Goal: Find specific page/section: Find specific page/section

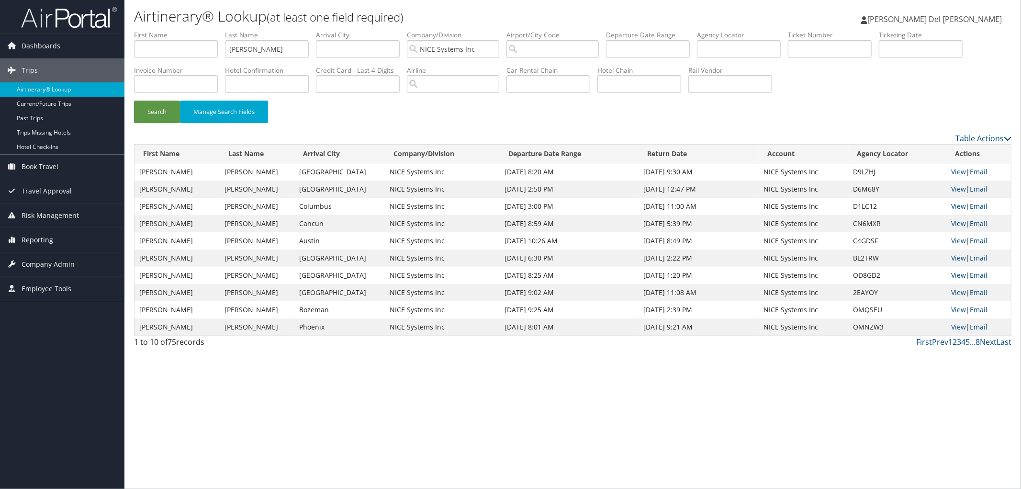
drag, startPoint x: 49, startPoint y: 263, endPoint x: 37, endPoint y: 242, distance: 24.2
click at [49, 261] on span "Company Admin" at bounding box center [48, 264] width 53 height 24
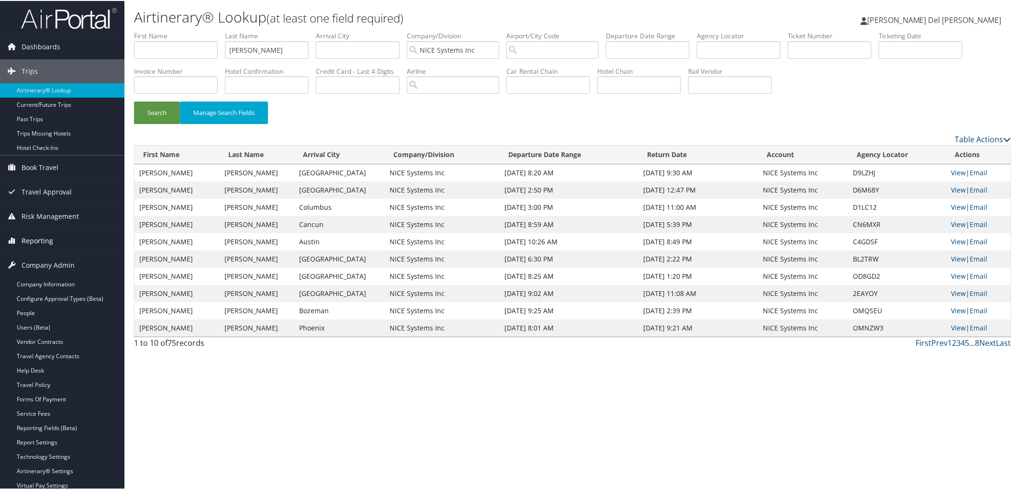
click at [37, 241] on span "Reporting" at bounding box center [38, 240] width 32 height 24
click at [31, 261] on link "Unused Tickets" at bounding box center [62, 259] width 124 height 14
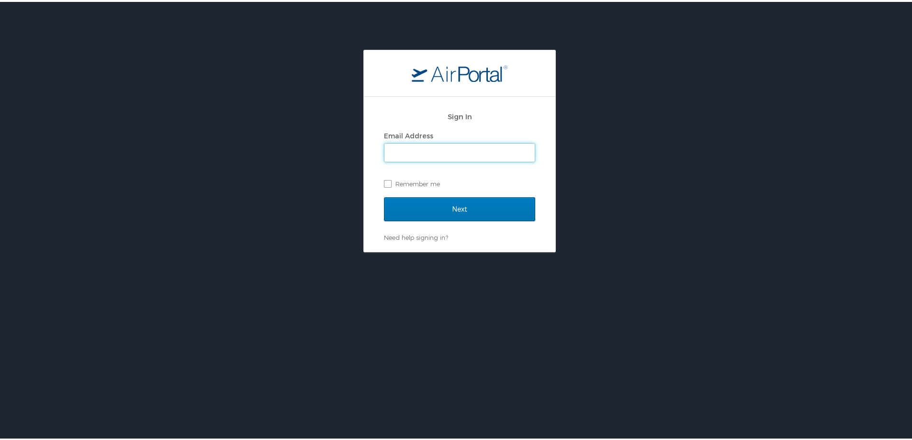
type input "Carol.delgiudice@cbtravel.com"
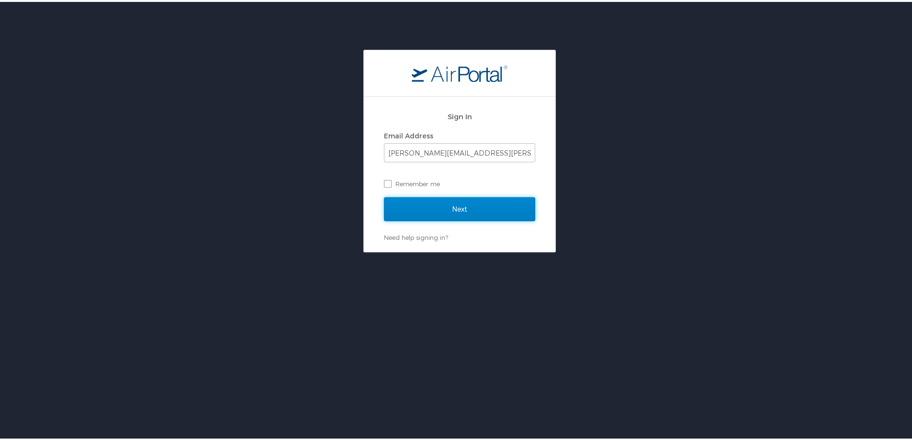
click at [459, 209] on input "Next" at bounding box center [459, 207] width 151 height 24
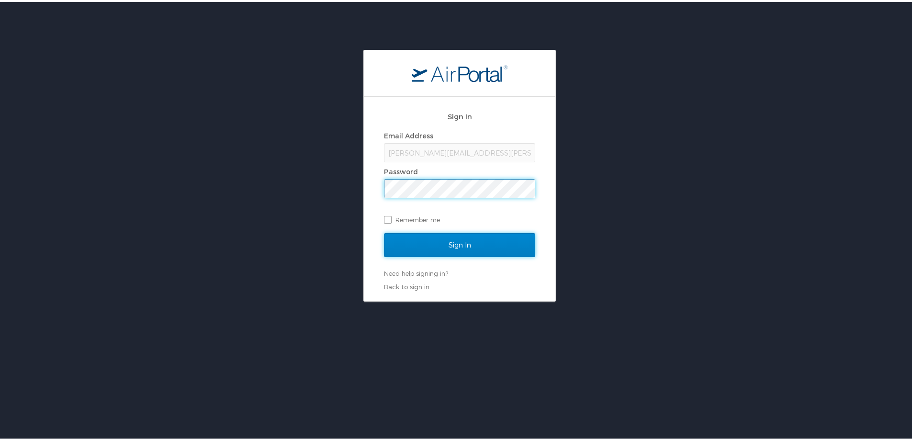
click at [451, 246] on input "Sign In" at bounding box center [459, 243] width 151 height 24
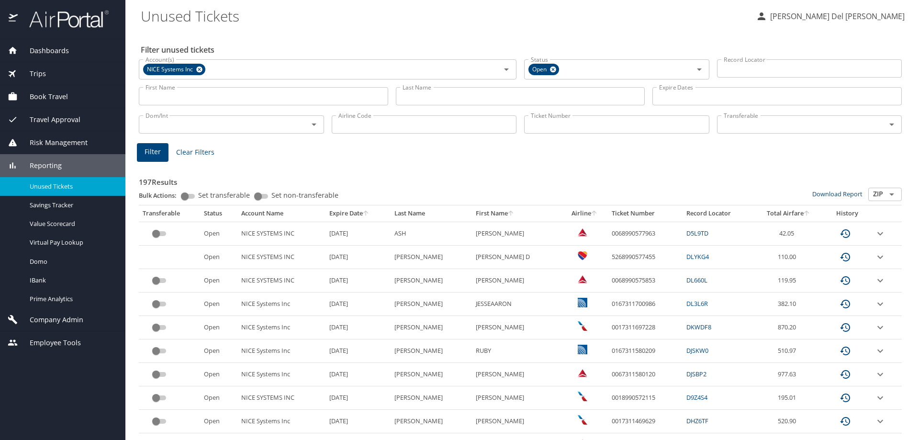
click at [362, 217] on icon "sort" at bounding box center [366, 213] width 8 height 8
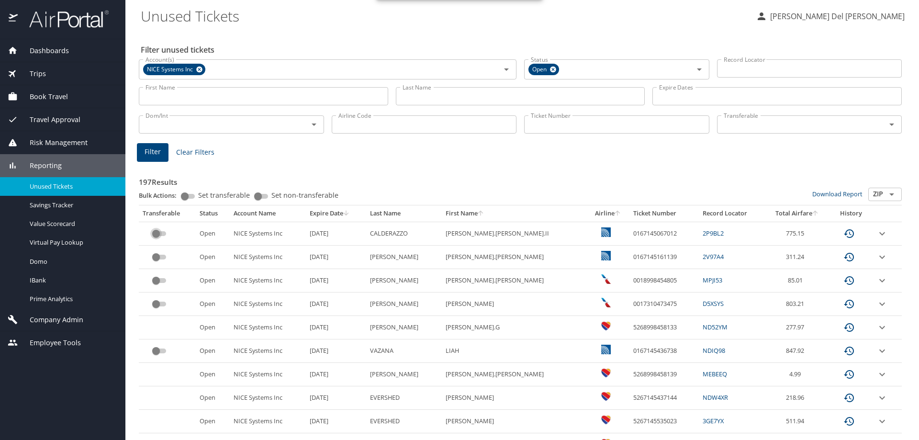
click at [162, 239] on input "custom pagination table" at bounding box center [156, 233] width 34 height 11
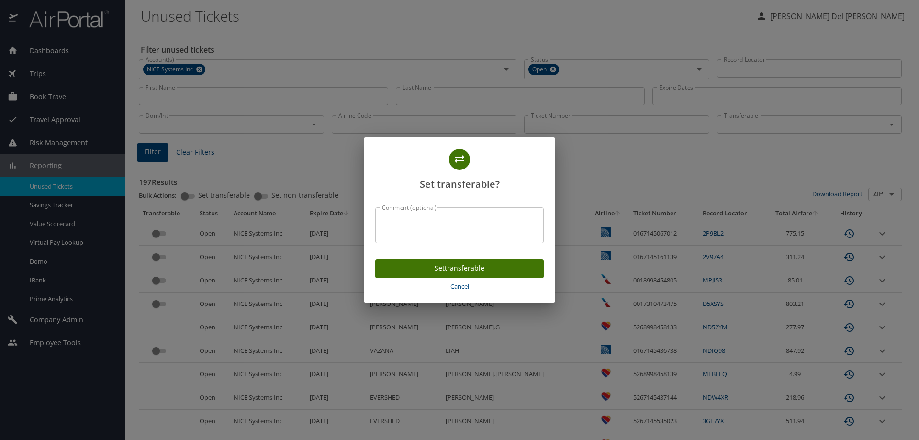
click at [457, 272] on span "Set transferable" at bounding box center [459, 268] width 153 height 12
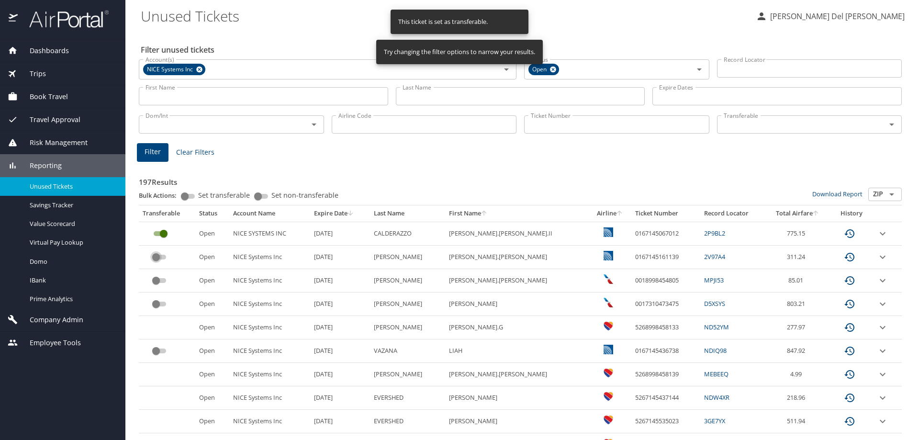
click at [156, 259] on input "custom pagination table" at bounding box center [156, 256] width 34 height 11
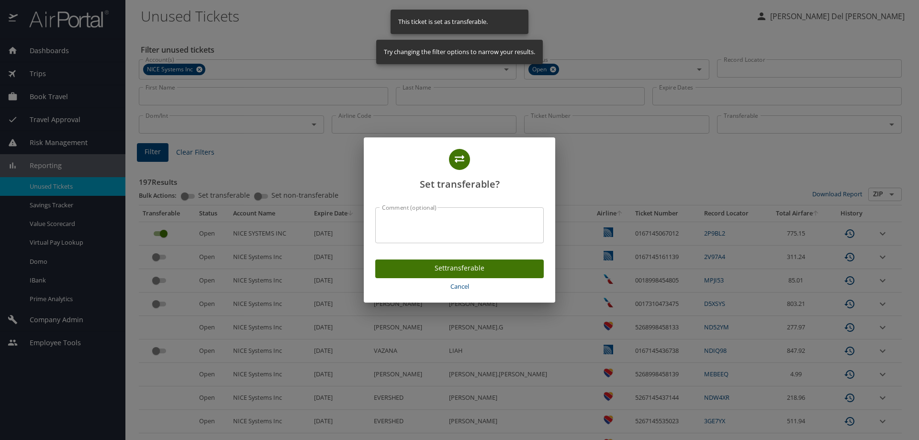
click at [484, 277] on button "Set transferable" at bounding box center [459, 268] width 169 height 19
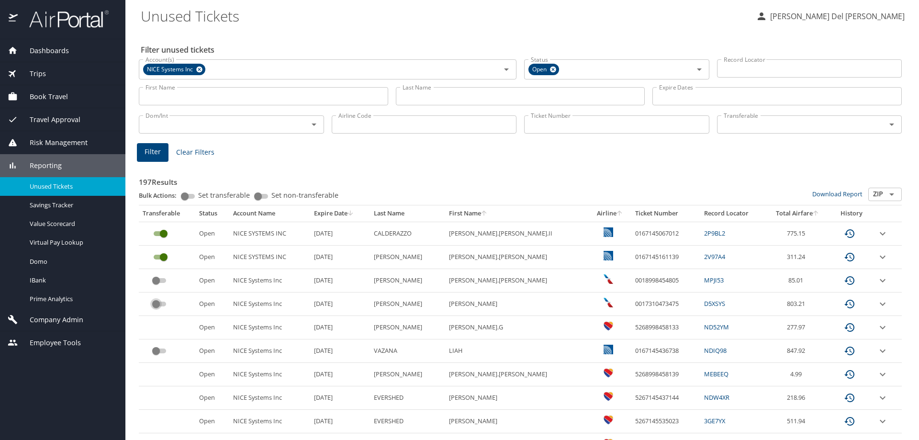
click at [162, 310] on input "custom pagination table" at bounding box center [156, 303] width 34 height 11
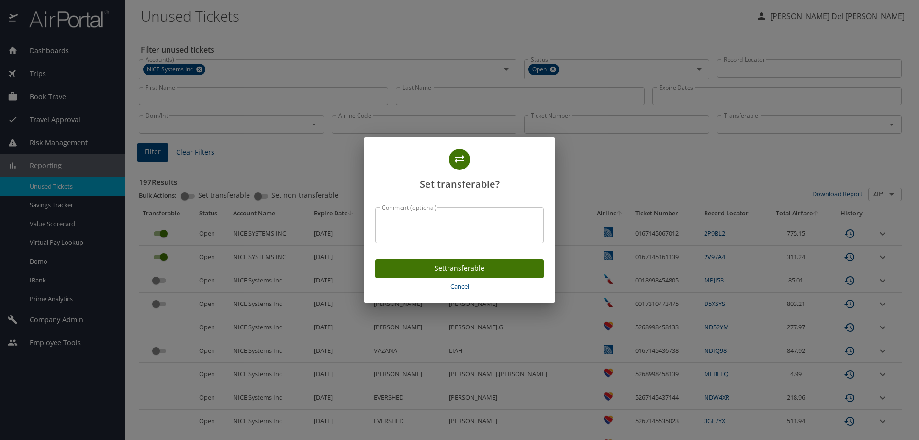
click at [472, 270] on span "Set transferable" at bounding box center [459, 268] width 153 height 12
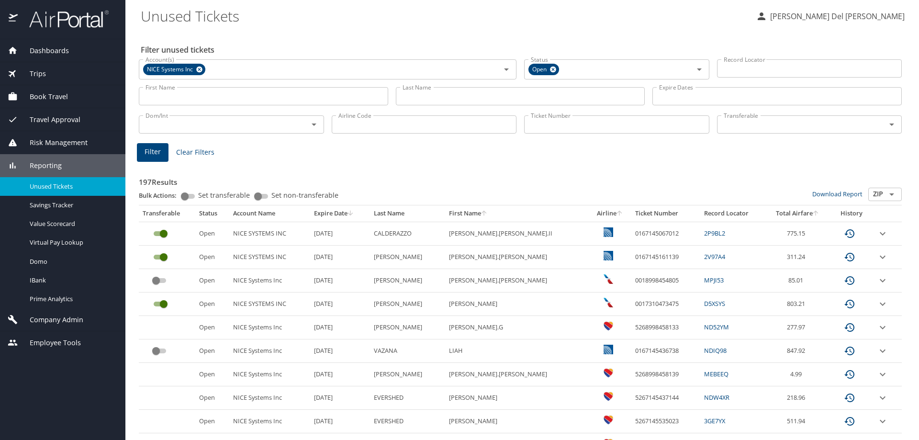
click at [165, 357] on input "custom pagination table" at bounding box center [156, 350] width 34 height 11
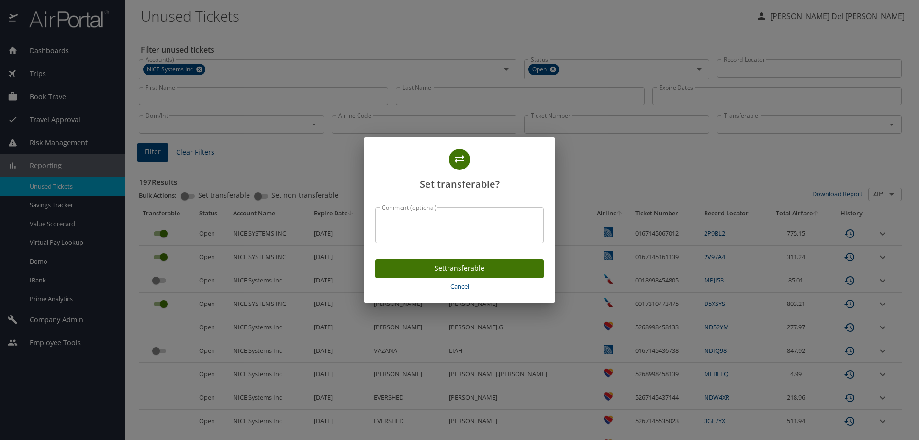
click at [445, 266] on span "Set transferable" at bounding box center [459, 268] width 153 height 12
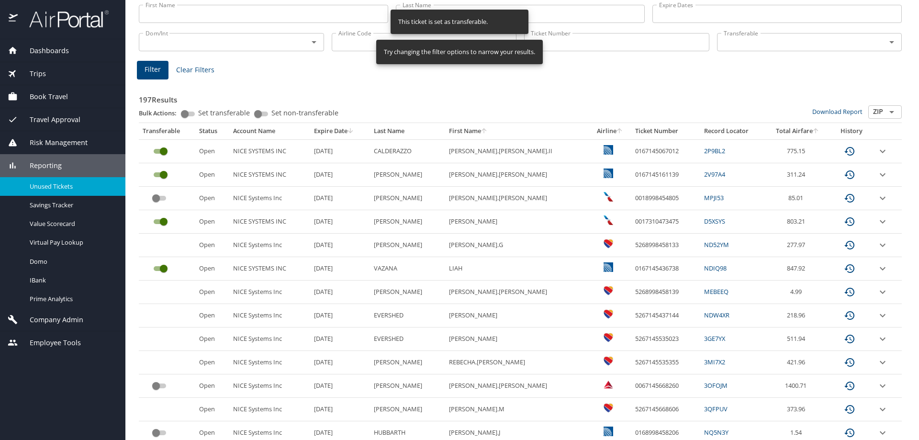
scroll to position [96, 0]
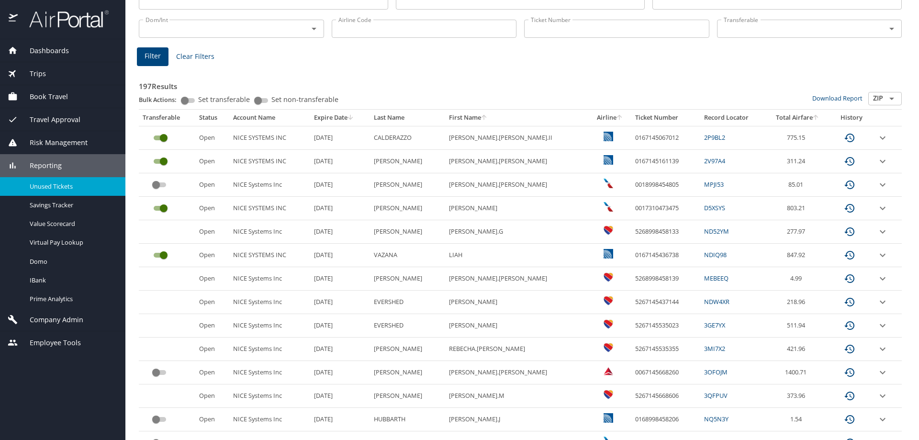
click at [160, 378] on input "custom pagination table" at bounding box center [156, 372] width 34 height 11
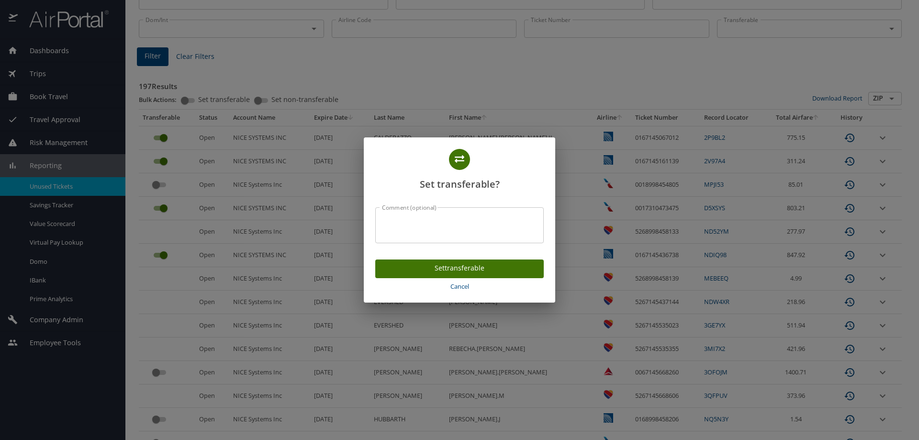
click at [470, 267] on span "Set transferable" at bounding box center [459, 268] width 153 height 12
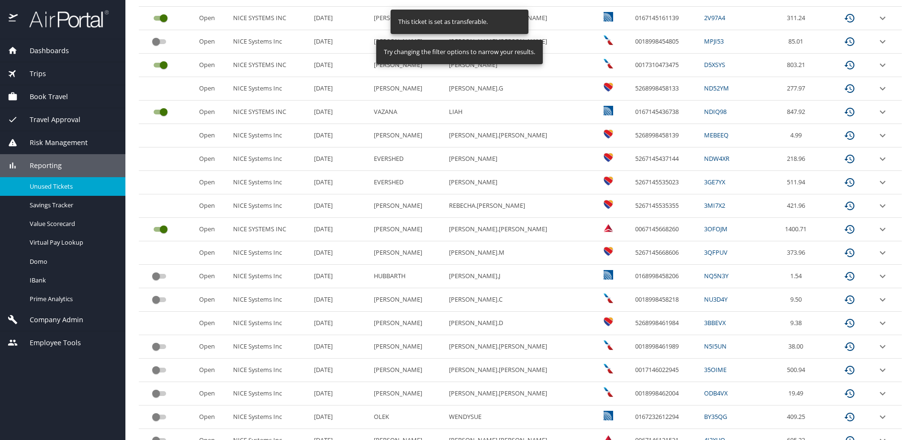
scroll to position [239, 0]
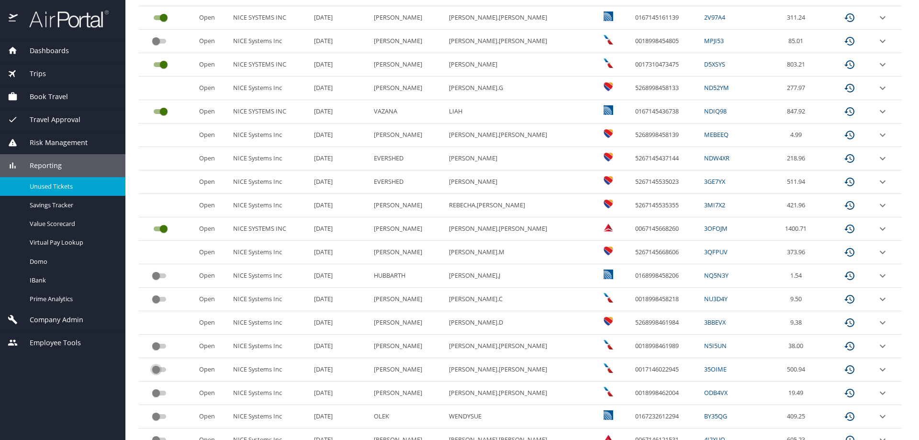
click at [162, 375] on input "custom pagination table" at bounding box center [156, 369] width 34 height 11
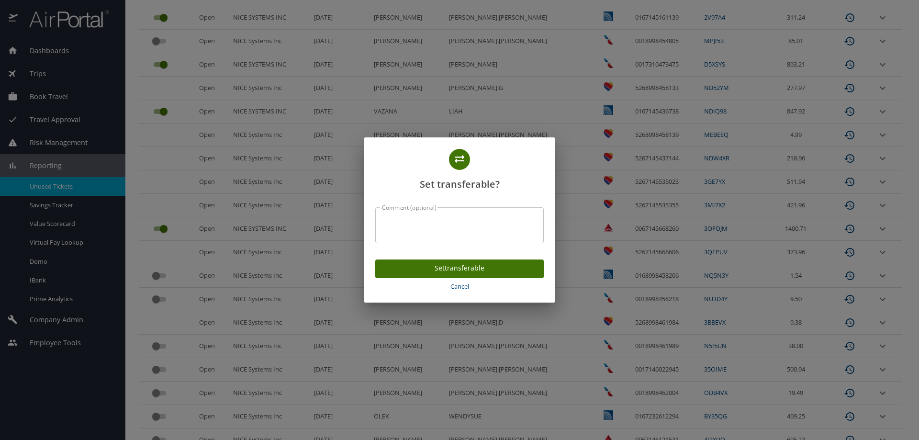
click at [455, 270] on span "Set transferable" at bounding box center [459, 268] width 153 height 12
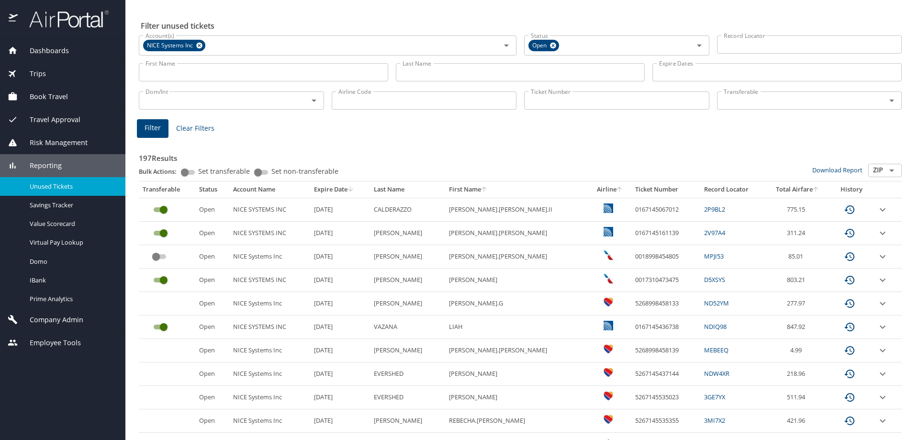
scroll to position [0, 0]
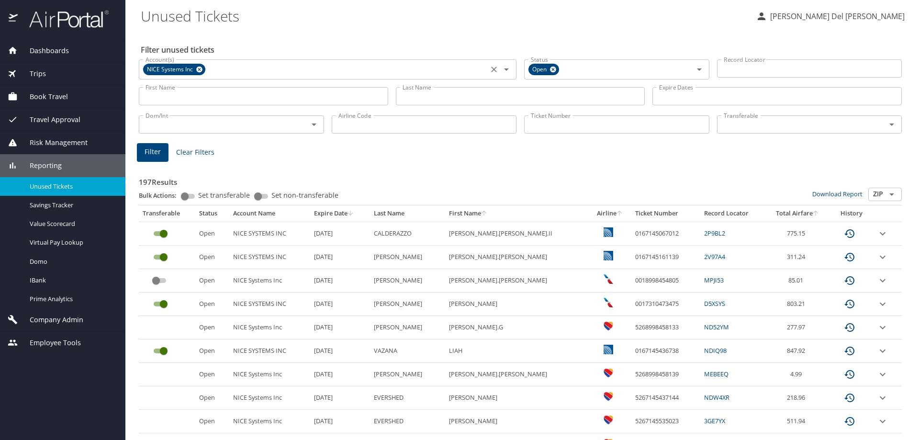
drag, startPoint x: 201, startPoint y: 68, endPoint x: 194, endPoint y: 70, distance: 7.4
click at [200, 68] on icon at bounding box center [199, 69] width 7 height 11
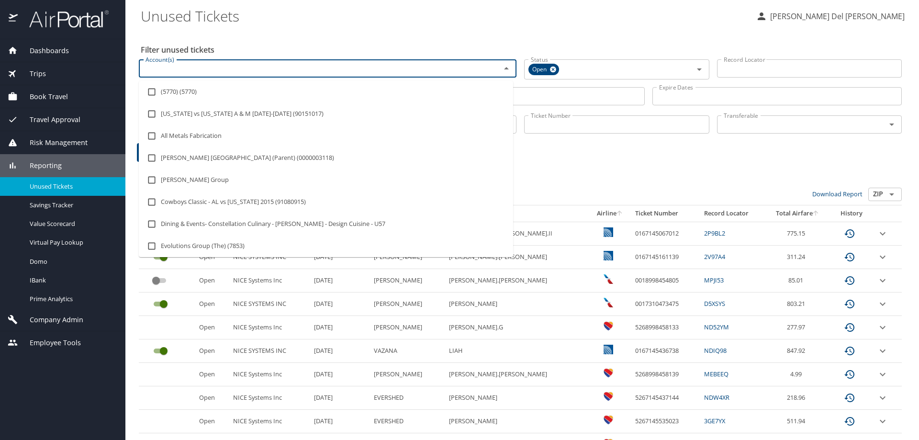
click at [191, 71] on input "Account(s)" at bounding box center [314, 68] width 344 height 12
type input "Crocs"
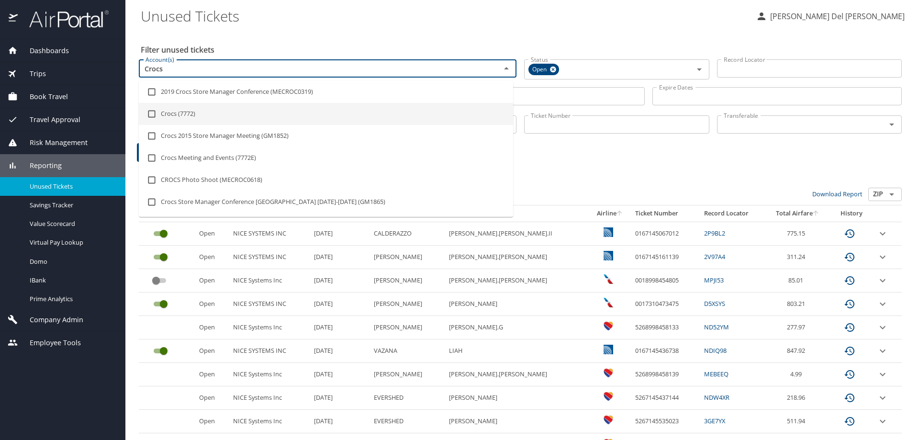
click at [175, 121] on li "Crocs (7772)" at bounding box center [326, 114] width 374 height 22
checkbox input "true"
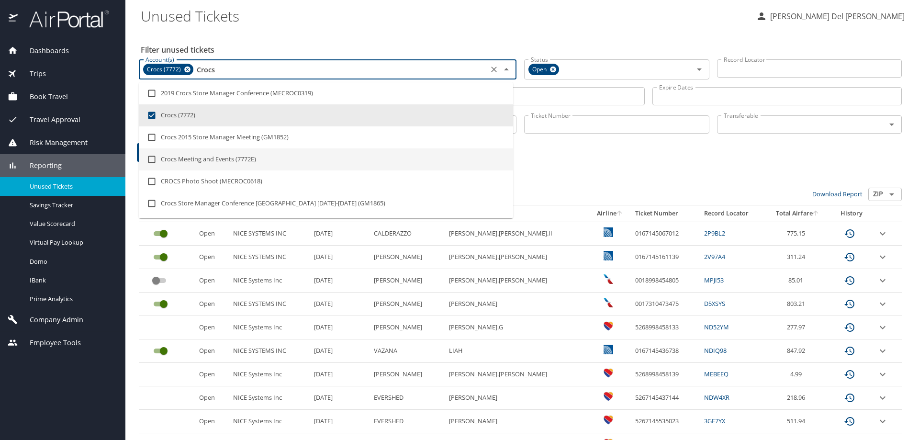
type input "Crocs"
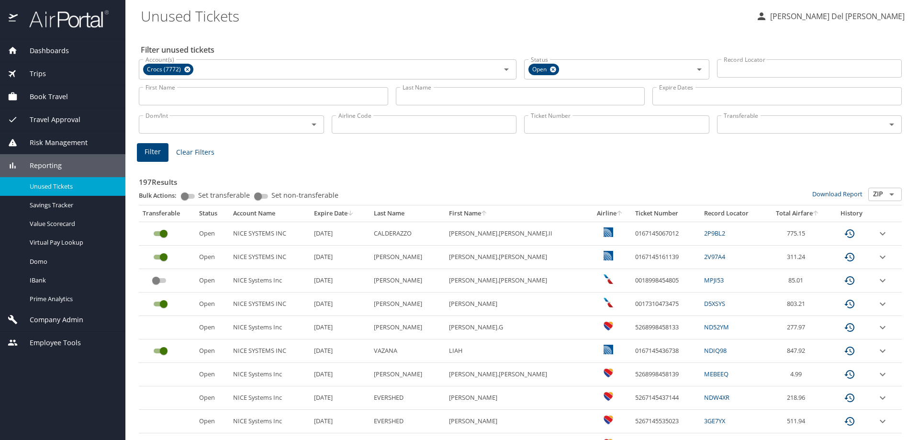
drag, startPoint x: 602, startPoint y: 186, endPoint x: 473, endPoint y: 179, distance: 128.5
click at [592, 183] on h3 "197 Results" at bounding box center [520, 179] width 763 height 17
click at [150, 158] on span "Filter" at bounding box center [153, 152] width 16 height 12
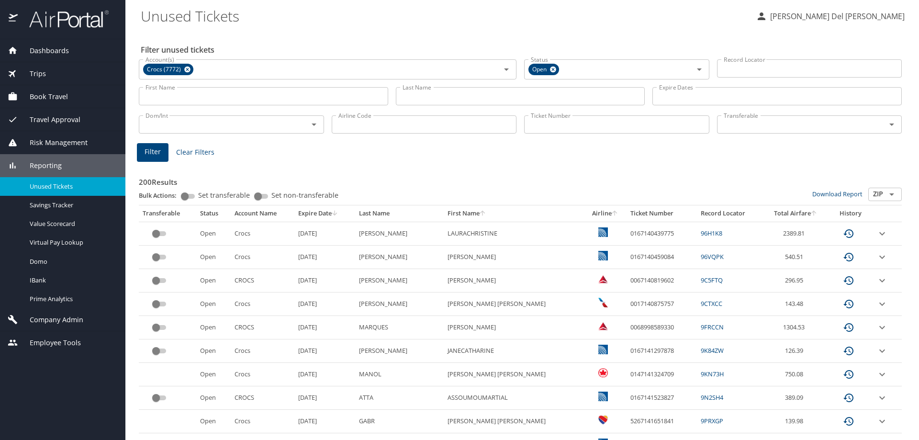
click at [430, 102] on input "Last Name" at bounding box center [520, 96] width 249 height 18
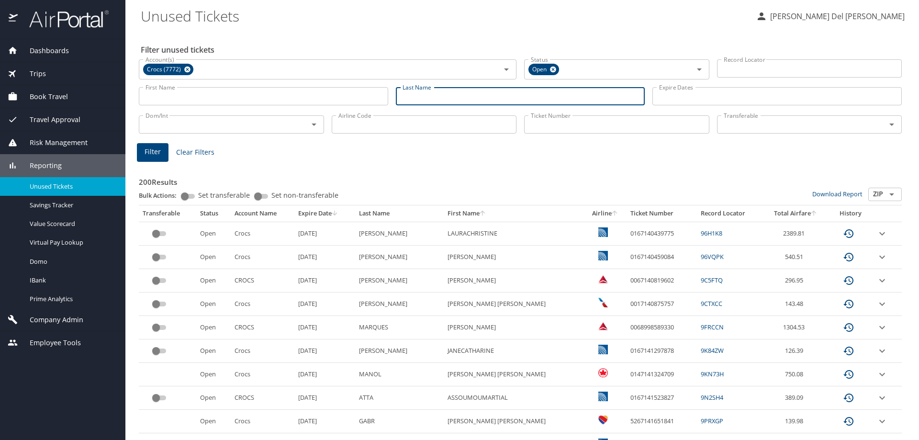
paste input "Sarantakos"
type input "Sarantakos"
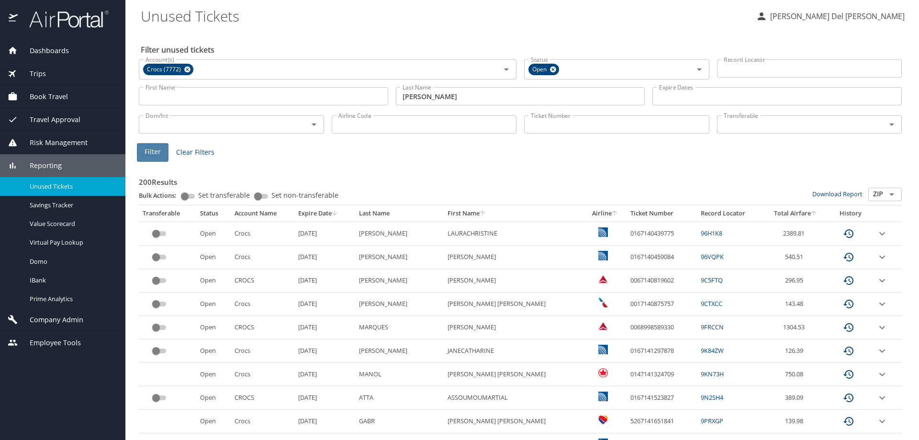
click at [154, 158] on span "Filter" at bounding box center [153, 152] width 16 height 12
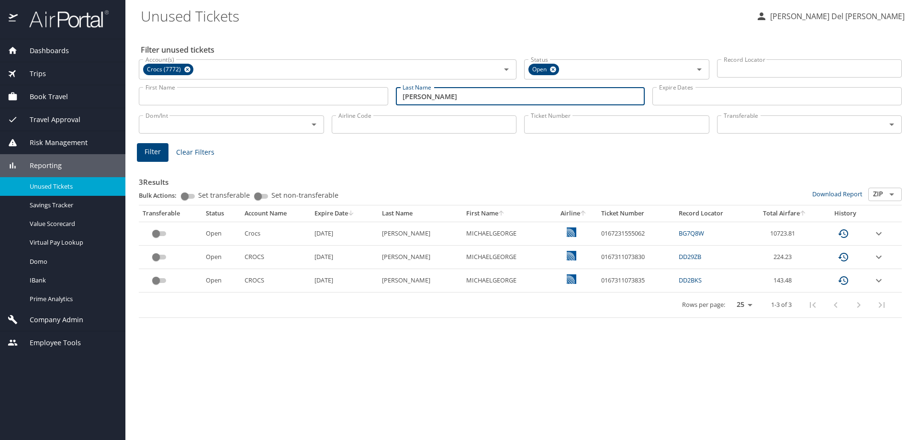
drag, startPoint x: 456, startPoint y: 102, endPoint x: 391, endPoint y: 100, distance: 64.7
click at [391, 100] on div "First Name First Name Last Name Sarantakos Last Name Expire Dates Expire Dates" at bounding box center [520, 96] width 771 height 34
click at [42, 325] on span "Company Admin" at bounding box center [51, 320] width 66 height 11
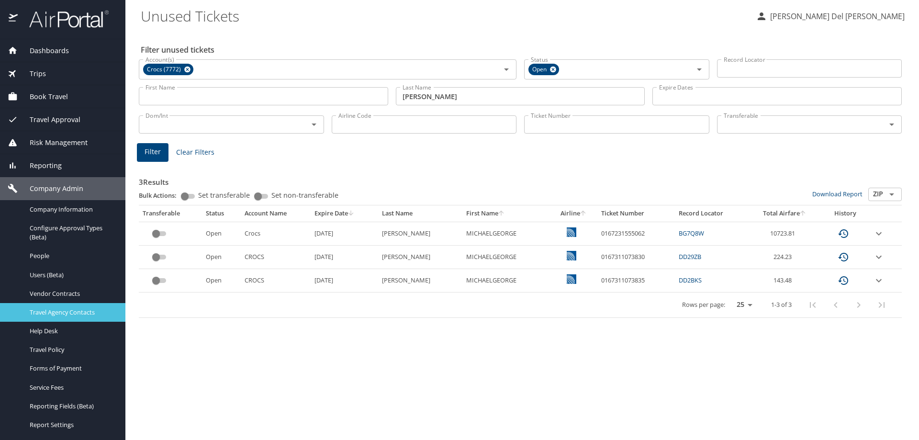
click at [52, 317] on span "Travel Agency Contacts" at bounding box center [72, 312] width 84 height 9
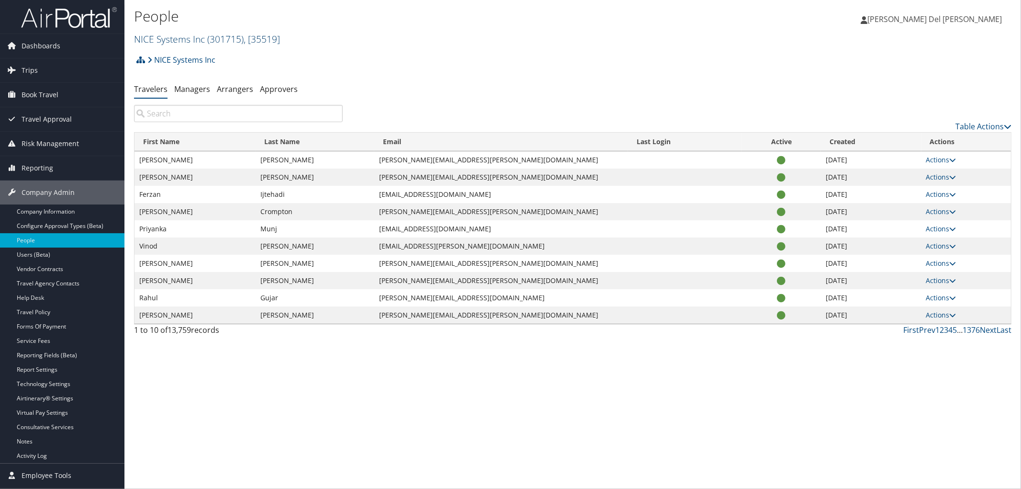
click at [224, 40] on span "( 301715 )" at bounding box center [225, 39] width 36 height 13
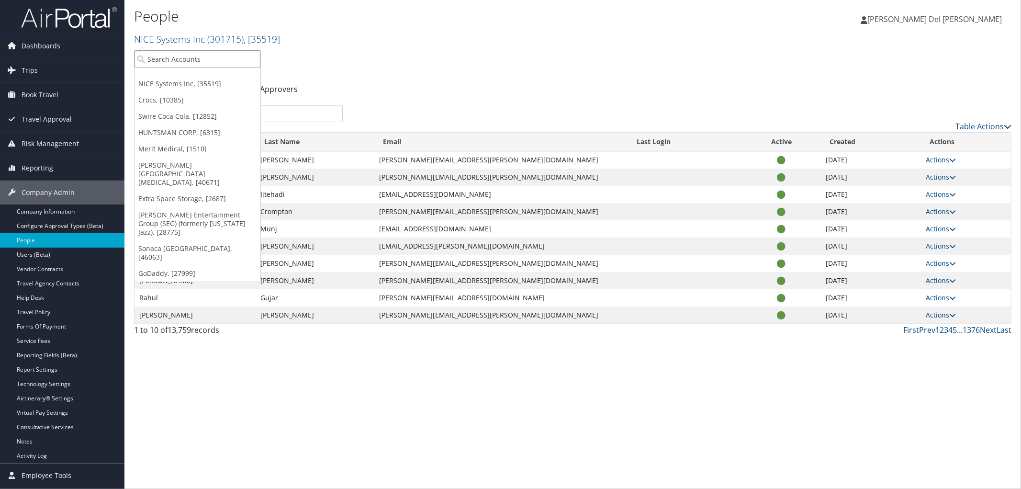
click at [202, 65] on input "search" at bounding box center [198, 59] width 126 height 18
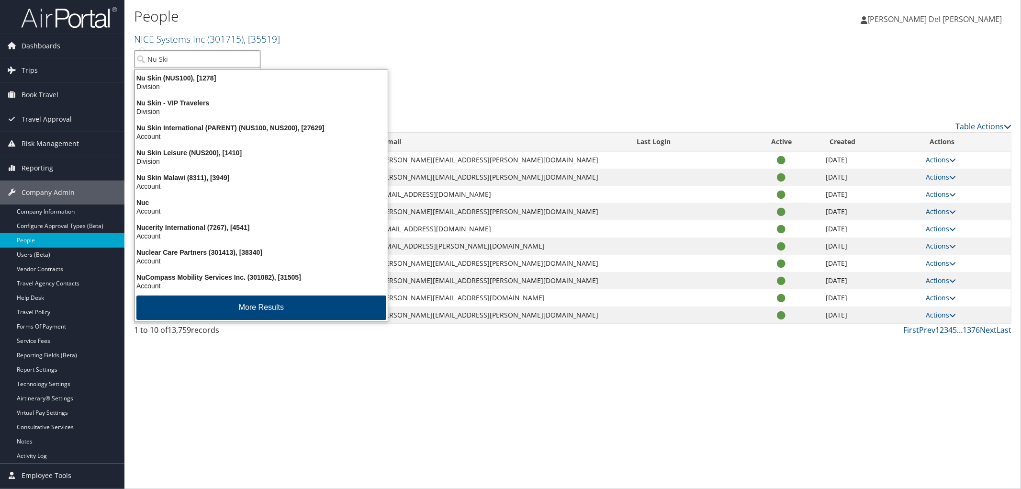
type input "Nu Skin"
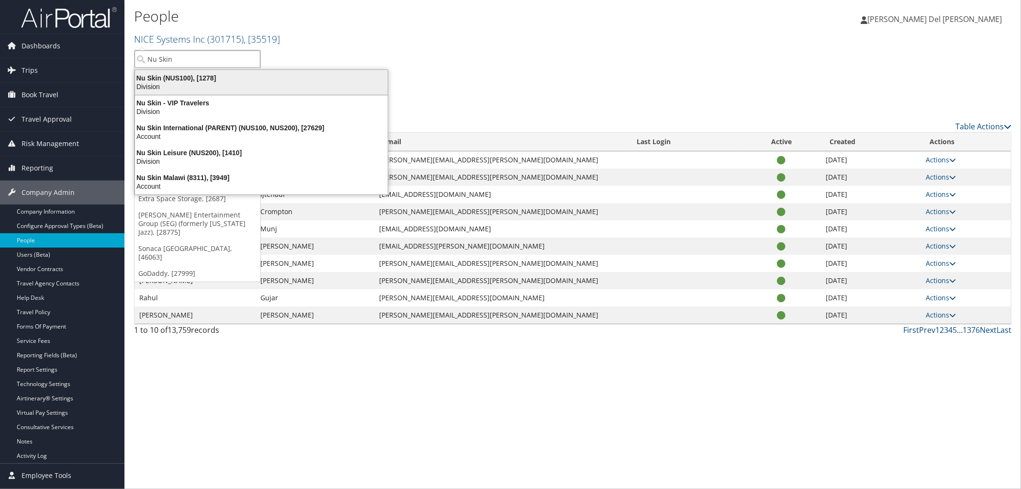
click at [216, 82] on div "Nu Skin (NUS100), [1278]" at bounding box center [261, 78] width 264 height 9
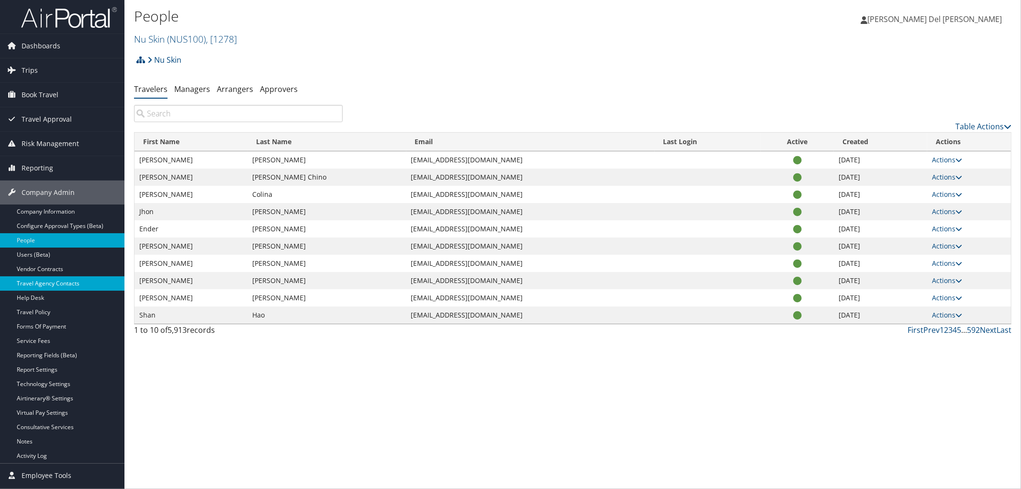
click at [49, 284] on link "Travel Agency Contacts" at bounding box center [62, 283] width 124 height 14
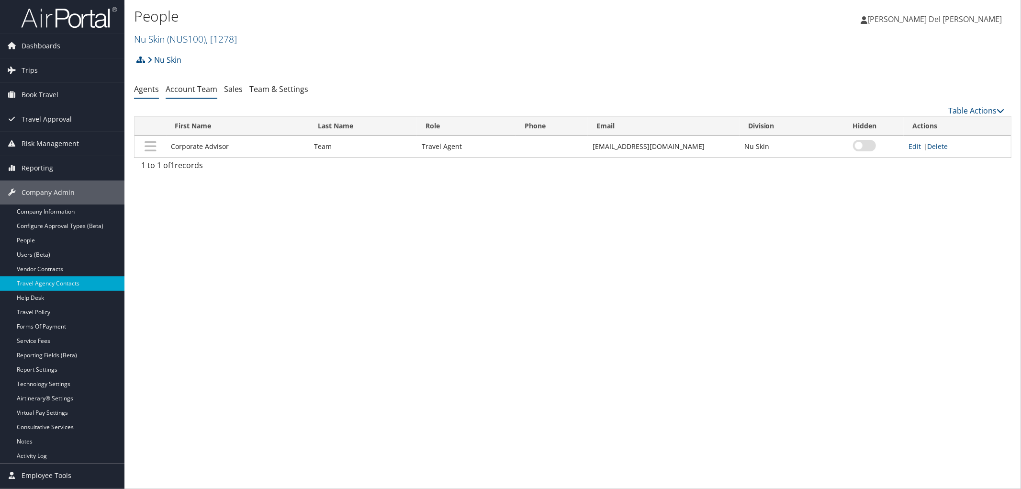
click at [205, 91] on link "Account Team" at bounding box center [192, 89] width 52 height 11
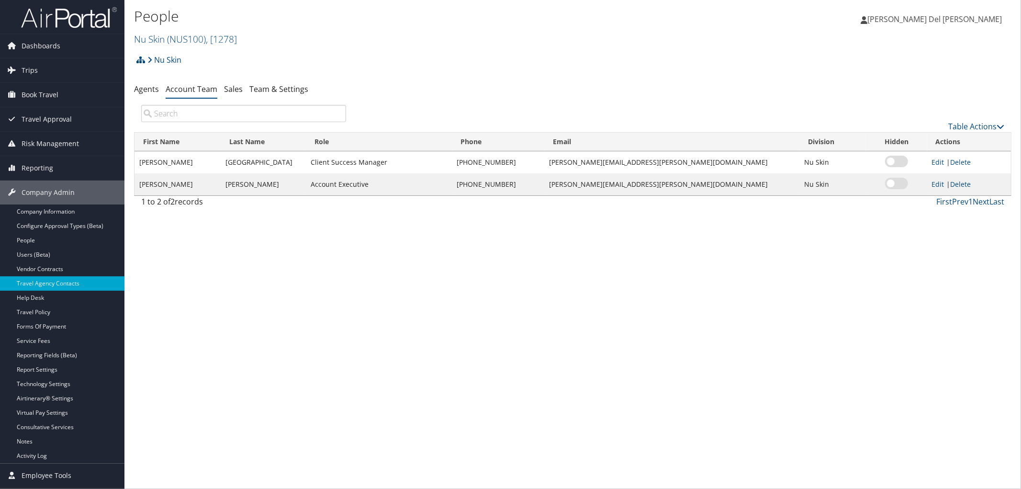
drag, startPoint x: 372, startPoint y: 65, endPoint x: 285, endPoint y: 45, distance: 89.7
click at [371, 64] on div "Nu Skin Account Structure Nu Skin (NUS100) ACTIVE Create Child × Create Client …" at bounding box center [573, 63] width 878 height 26
click at [233, 42] on span ", [ 1278 ]" at bounding box center [221, 39] width 31 height 13
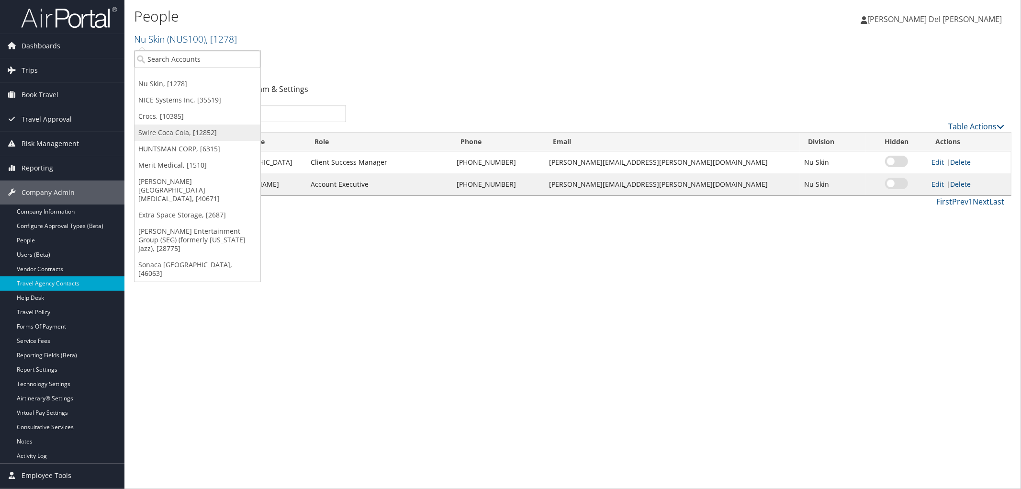
click at [191, 135] on link "Swire Coca Cola, [12852]" at bounding box center [198, 132] width 126 height 16
